Goal: Information Seeking & Learning: Compare options

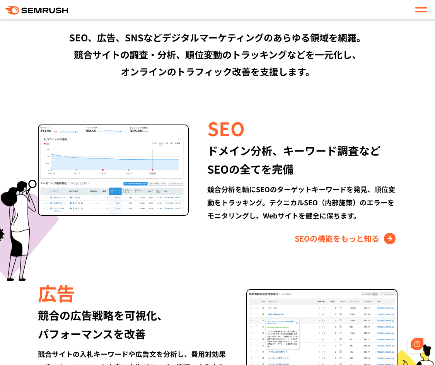
click at [426, 15] on div at bounding box center [422, 9] width 16 height 13
click at [426, 13] on div at bounding box center [422, 9] width 12 height 9
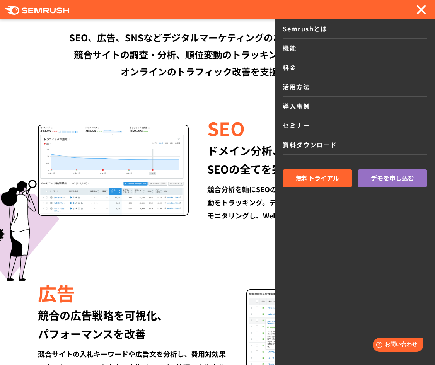
click at [293, 67] on link "料金" at bounding box center [355, 67] width 145 height 19
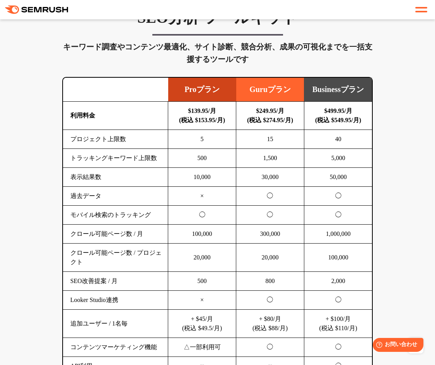
scroll to position [503, 0]
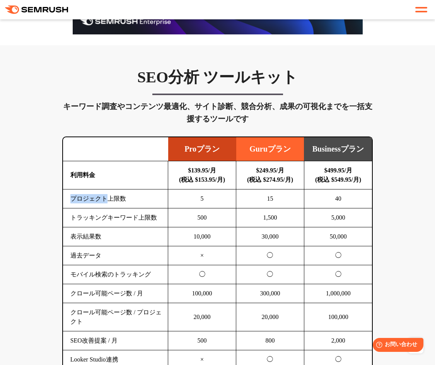
drag, startPoint x: 104, startPoint y: 199, endPoint x: 68, endPoint y: 200, distance: 36.4
click at [68, 200] on td "プロジェクト上限数" at bounding box center [115, 199] width 105 height 19
copy td "プロジェクト"
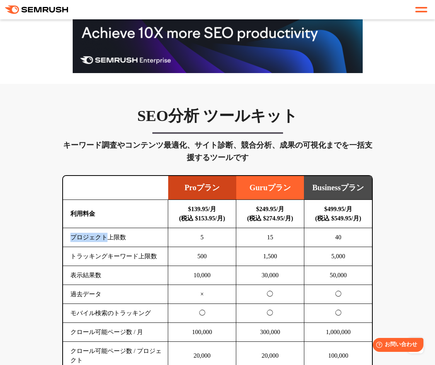
scroll to position [232, 0]
